Goal: Task Accomplishment & Management: Complete application form

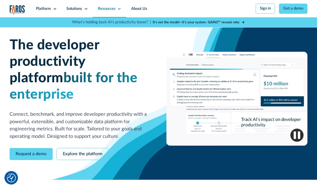
drag, startPoint x: 0, startPoint y: 0, endPoint x: 119, endPoint y: 10, distance: 119.3
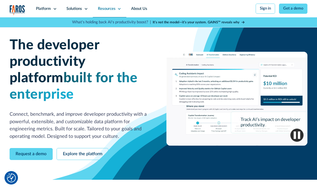
click at [119, 10] on icon at bounding box center [119, 9] width 4 height 4
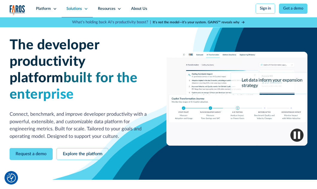
click at [85, 10] on div "Solutions" at bounding box center [77, 8] width 31 height 17
click at [56, 10] on icon at bounding box center [55, 9] width 4 height 4
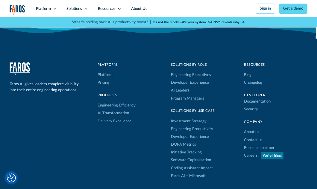
scroll to position [1690, 0]
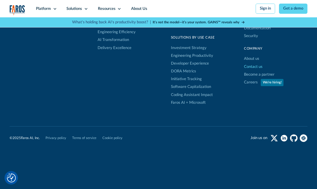
click at [255, 66] on link "Contact us" at bounding box center [253, 67] width 19 height 8
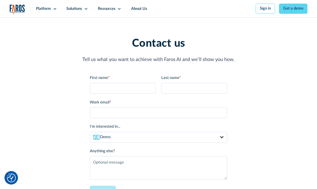
click at [122, 83] on div "First name *" at bounding box center [123, 84] width 66 height 19
click at [124, 89] on input "First name *" at bounding box center [123, 88] width 66 height 11
type input "Jeannette"
type input "Lee"
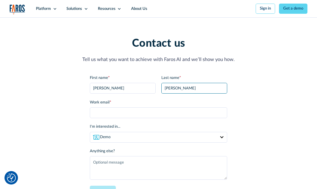
type input "jeannette@sandhillpr.com"
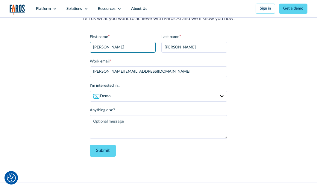
scroll to position [120, 0]
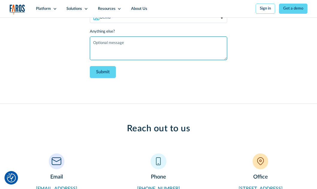
click at [115, 52] on textarea "Anything else?" at bounding box center [158, 49] width 137 height 24
paste textarea "Hi there, we’d like to discuss a project one of our clients is working on. Coul…"
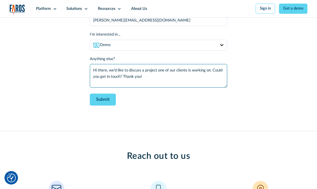
scroll to position [60, 0]
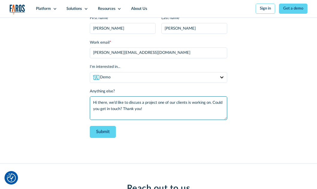
type textarea "Hi there, we’d like to discuss a project one of our clients is working on. Coul…"
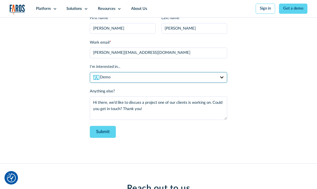
click at [118, 78] on select "Demo Partnership Support Other" at bounding box center [158, 77] width 137 height 11
select select "other"
click at [90, 73] on select "Demo Partnership Support Other" at bounding box center [158, 77] width 137 height 11
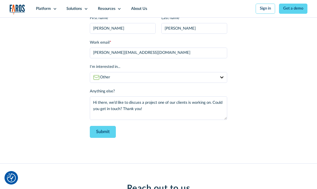
drag, startPoint x: 108, startPoint y: 134, endPoint x: 183, endPoint y: 146, distance: 75.2
click at [108, 134] on input "Submit" at bounding box center [103, 132] width 26 height 12
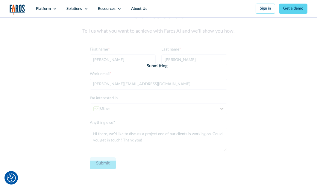
scroll to position [0, 0]
